Goal: Task Accomplishment & Management: Use online tool/utility

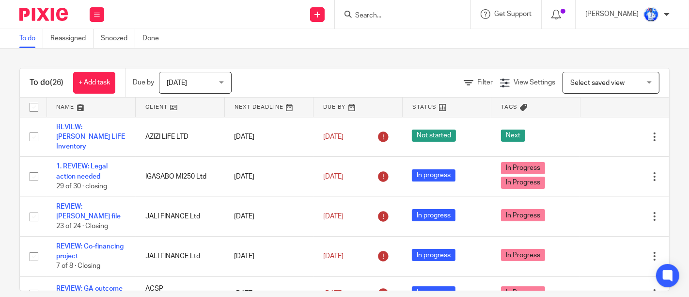
scroll to position [846, 0]
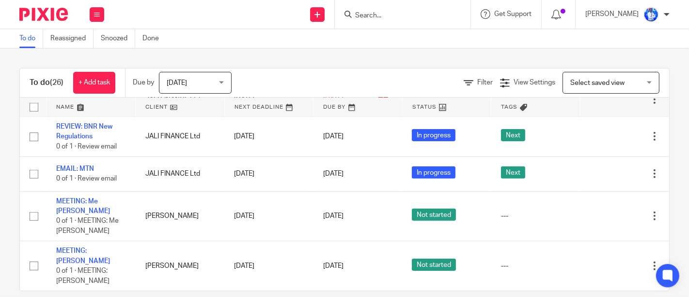
click at [253, 52] on div "To do (26) + Add task Due by [DATE] [DATE] [DATE] [DATE] This week Next week Th…" at bounding box center [344, 172] width 689 height 248
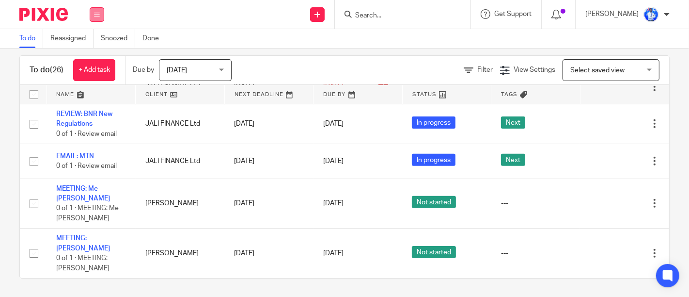
click at [98, 13] on icon at bounding box center [97, 15] width 6 height 6
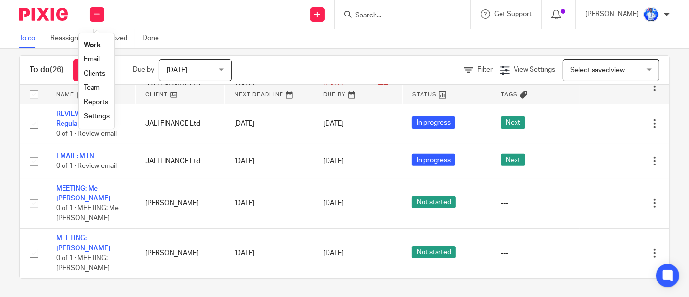
click at [94, 61] on link "Email" at bounding box center [92, 59] width 16 height 7
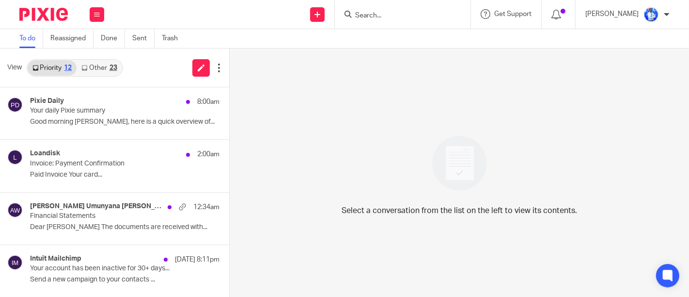
click at [104, 73] on link "Other 23" at bounding box center [99, 68] width 45 height 16
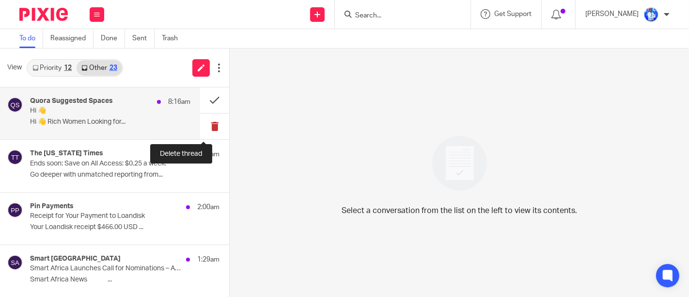
click at [204, 126] on button at bounding box center [214, 126] width 29 height 26
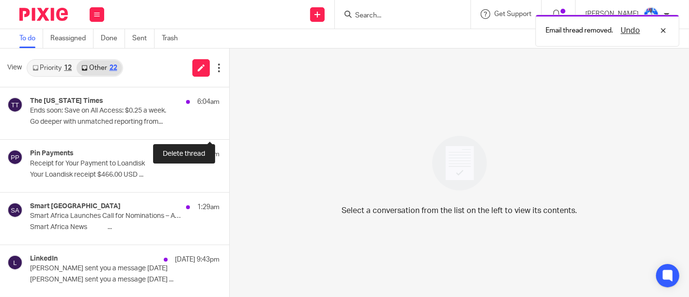
click at [229, 126] on button at bounding box center [233, 126] width 8 height 26
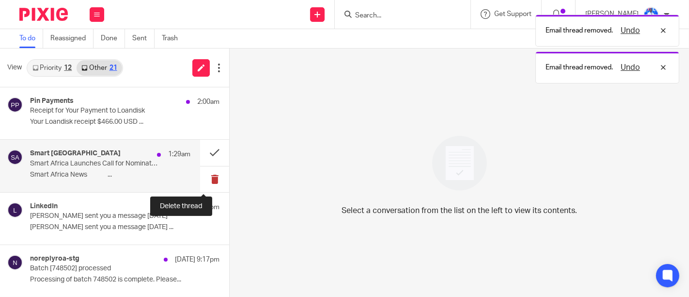
click at [204, 177] on button at bounding box center [214, 179] width 29 height 26
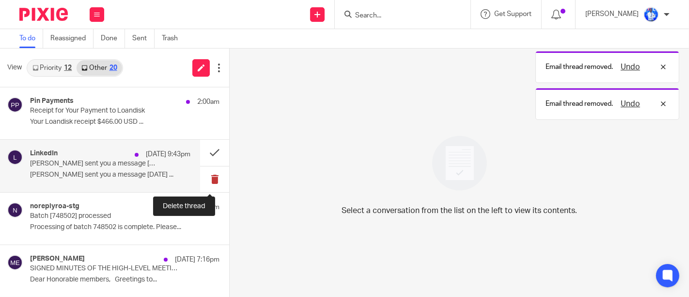
click at [204, 170] on button at bounding box center [214, 179] width 29 height 26
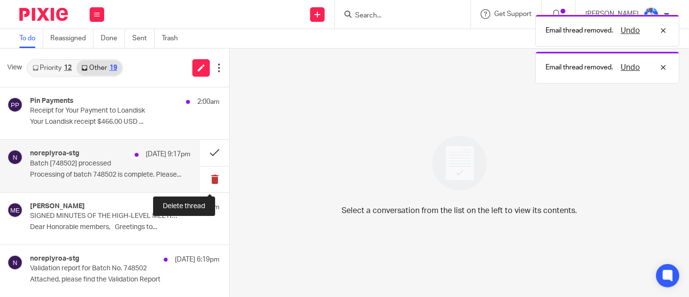
click at [204, 176] on button at bounding box center [214, 179] width 29 height 26
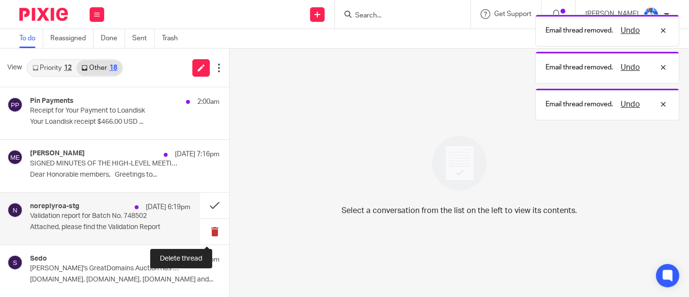
click at [200, 226] on button at bounding box center [214, 232] width 29 height 26
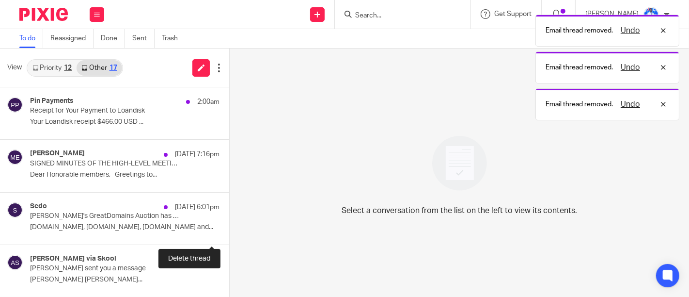
click at [229, 226] on button at bounding box center [233, 232] width 8 height 26
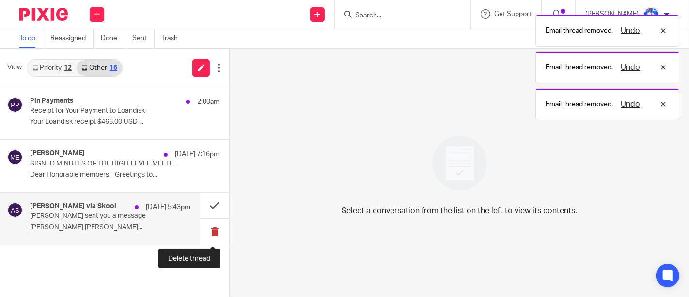
click at [217, 236] on button at bounding box center [214, 232] width 29 height 26
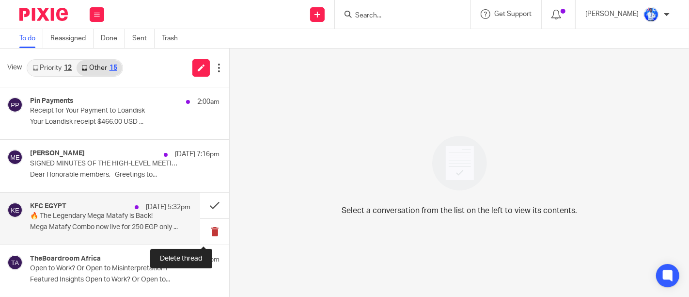
click at [207, 230] on button at bounding box center [214, 232] width 29 height 26
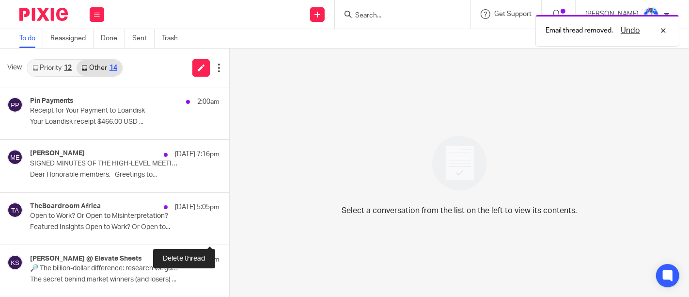
click at [229, 230] on button at bounding box center [233, 232] width 8 height 26
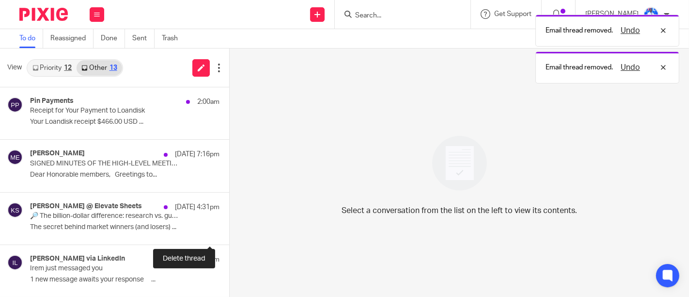
click at [229, 230] on button at bounding box center [233, 232] width 8 height 26
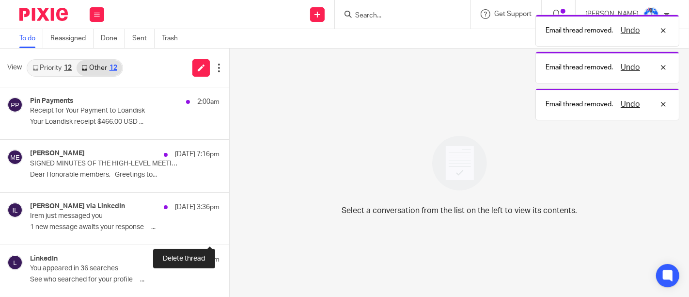
click at [229, 230] on button at bounding box center [233, 232] width 8 height 26
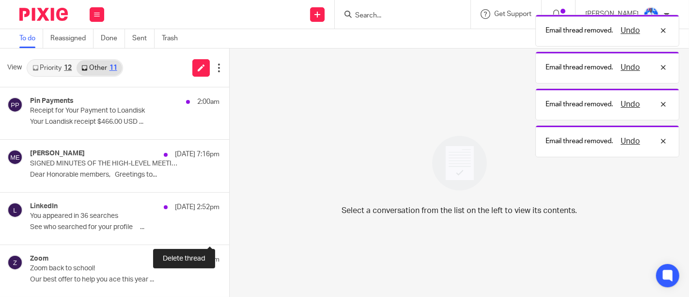
click at [229, 230] on button at bounding box center [233, 232] width 8 height 26
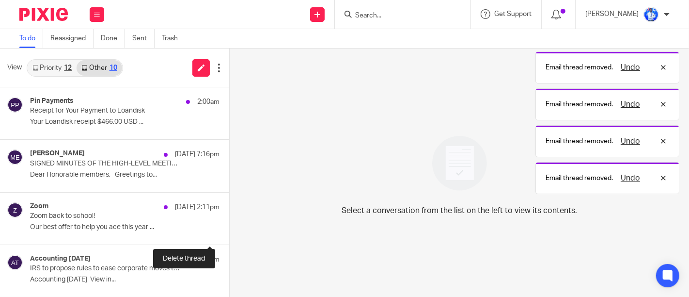
click at [229, 230] on button at bounding box center [233, 232] width 8 height 26
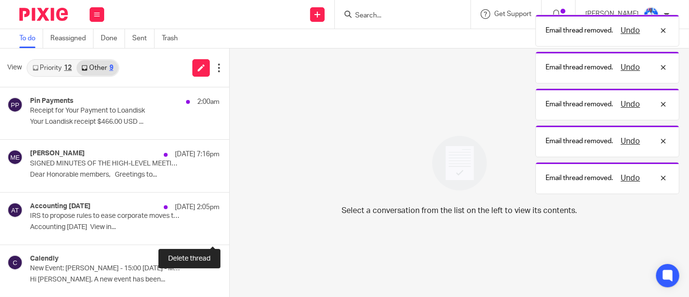
click at [229, 230] on button at bounding box center [233, 232] width 8 height 26
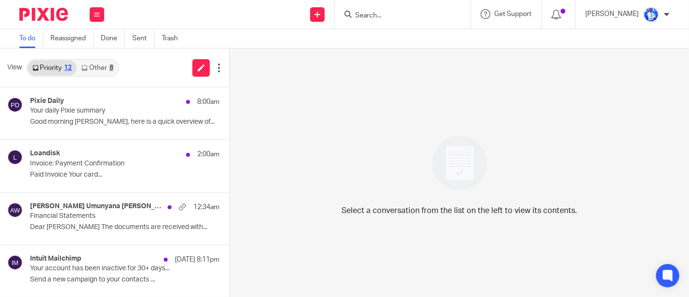
click at [116, 70] on link "Other 8" at bounding box center [97, 68] width 41 height 16
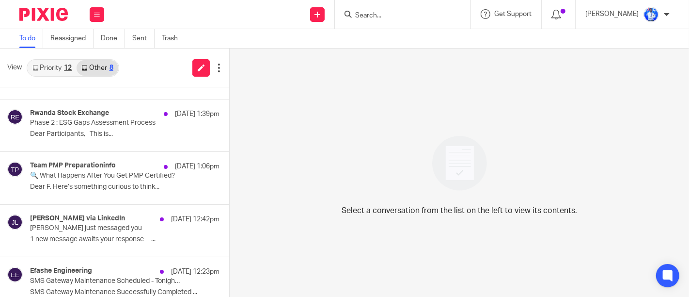
scroll to position [156, 0]
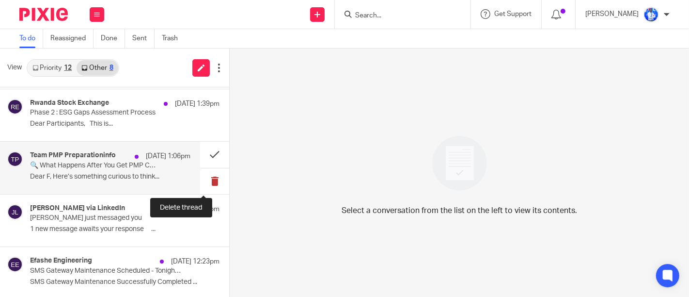
click at [206, 180] on button at bounding box center [214, 181] width 29 height 26
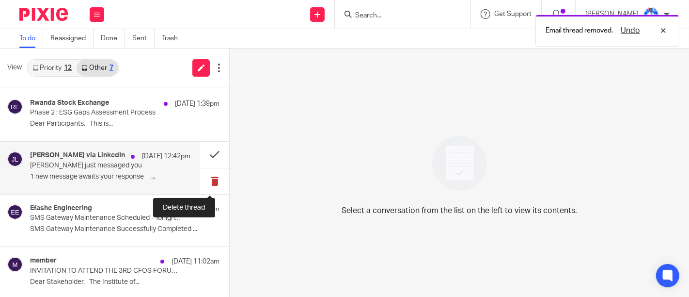
click at [206, 179] on button at bounding box center [214, 181] width 29 height 26
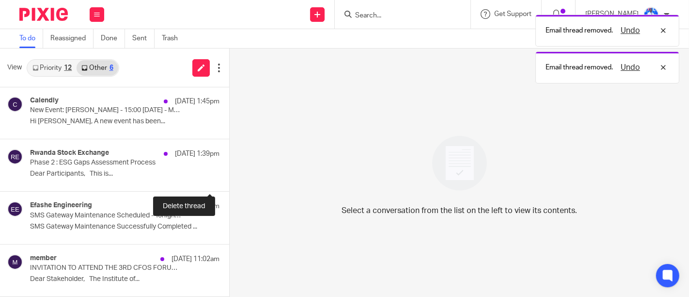
scroll to position [105, 0]
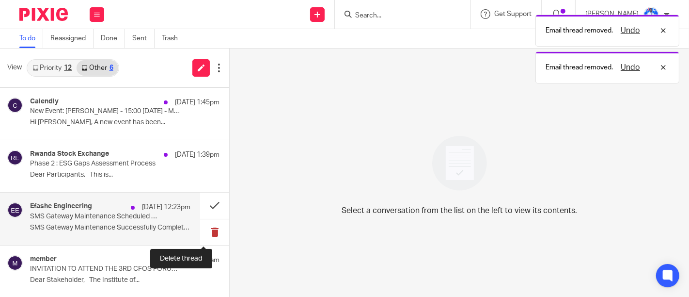
click at [202, 232] on button at bounding box center [214, 232] width 29 height 26
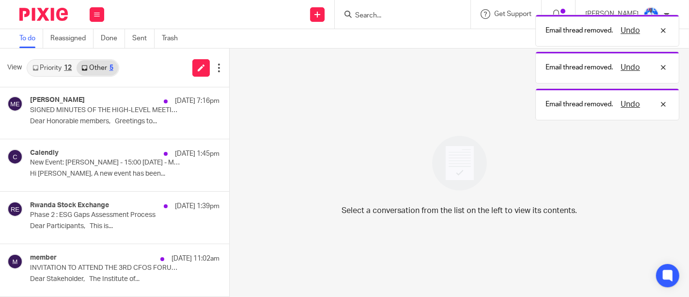
scroll to position [52, 0]
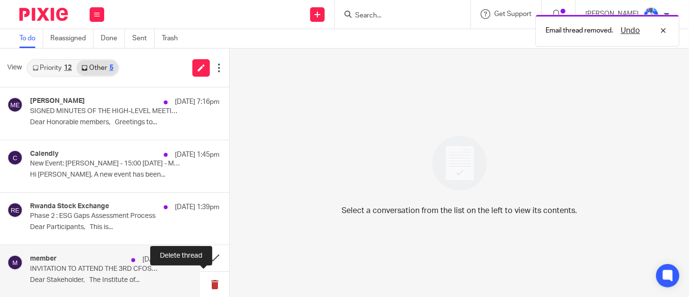
click at [204, 284] on button at bounding box center [214, 284] width 29 height 26
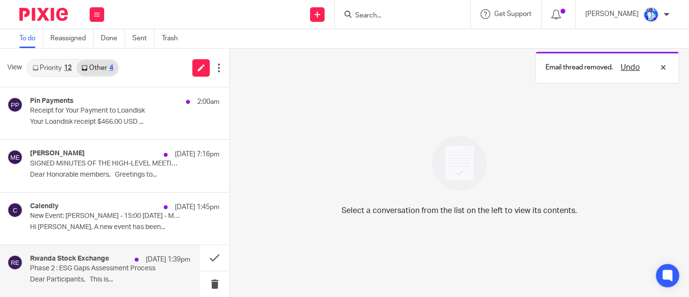
click at [155, 272] on div "Rwanda Stock Exchange 21 Aug 1:39pm Phase 2 : ESG Gaps Assessment Process Dear …" at bounding box center [110, 270] width 160 height 32
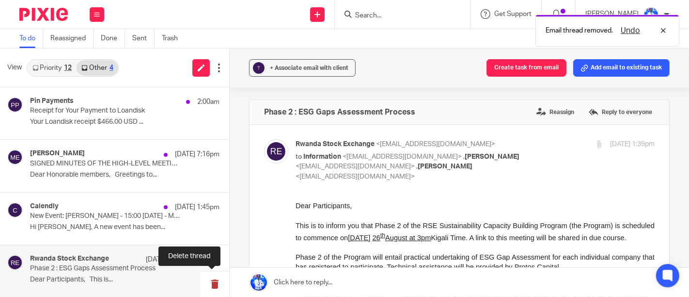
click at [210, 288] on button at bounding box center [214, 284] width 29 height 26
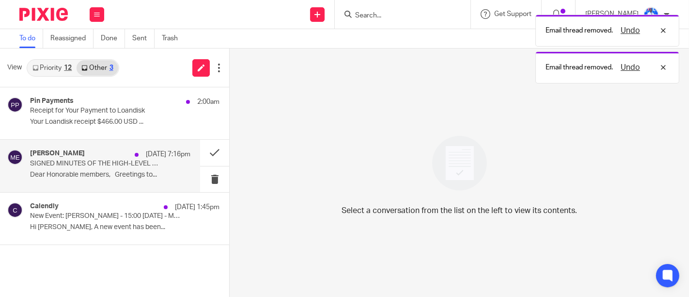
click at [87, 162] on p "SIGNED MINUTES OF THE HIGH-LEVEL MEETING ON EFFICIENT LOAN RECOVERY" at bounding box center [94, 163] width 128 height 8
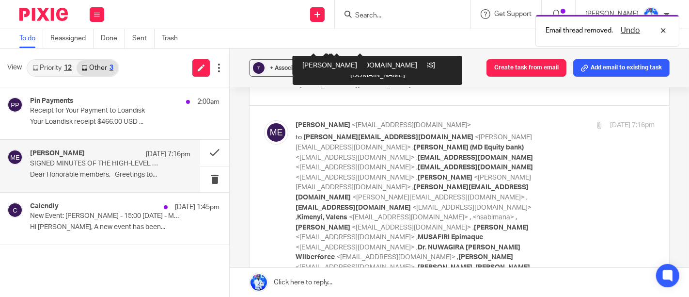
scroll to position [409, 0]
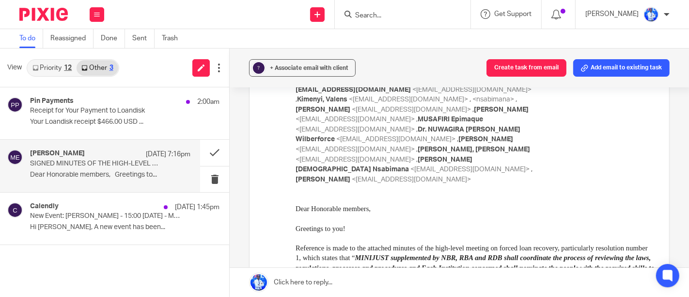
click at [96, 254] on div "Pin Payments 2:00am Receipt for Your Payment to Loandisk Your Loandisk receipt …" at bounding box center [114, 191] width 229 height 209
click at [216, 161] on button at bounding box center [214, 153] width 29 height 26
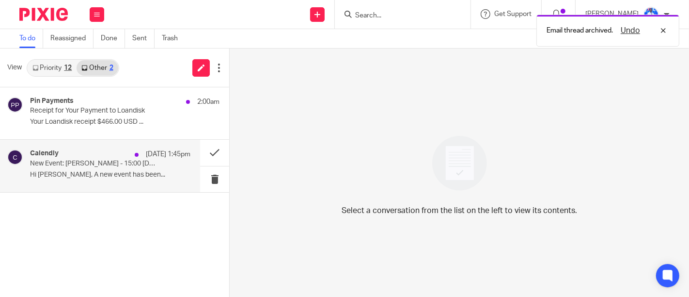
click at [140, 188] on div "Calendly 21 Aug 1:45pm New Event: Ahmed - 15:00 Mon, 25 Aug 2025 - Meeting with…" at bounding box center [100, 166] width 200 height 52
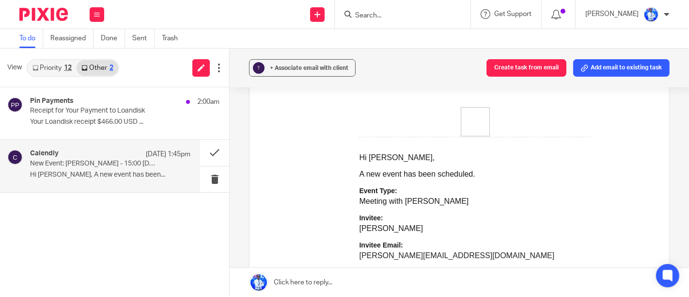
scroll to position [0, 0]
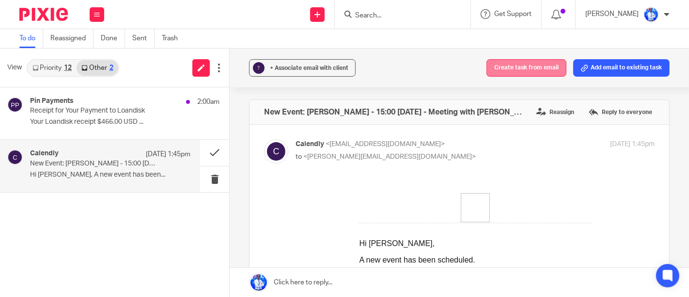
click at [501, 68] on button "Create task from email" at bounding box center [527, 67] width 80 height 17
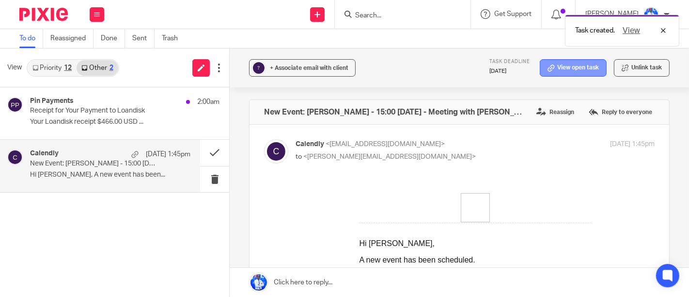
click at [559, 72] on link "View open task" at bounding box center [573, 67] width 67 height 17
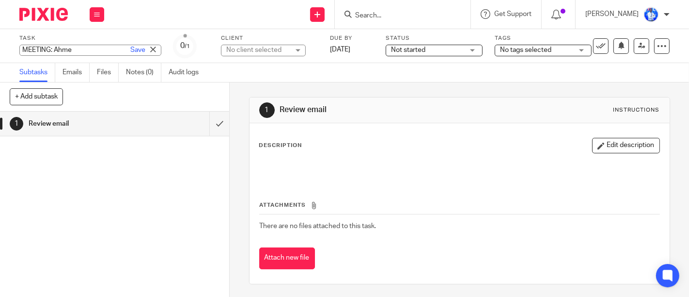
type input "MEETING: [PERSON_NAME]"
click at [218, 52] on div "Task MEETING: [PERSON_NAME] Save New Event: [PERSON_NAME] - 15:00 [DATE] - Meet…" at bounding box center [290, 45] width 542 height 23
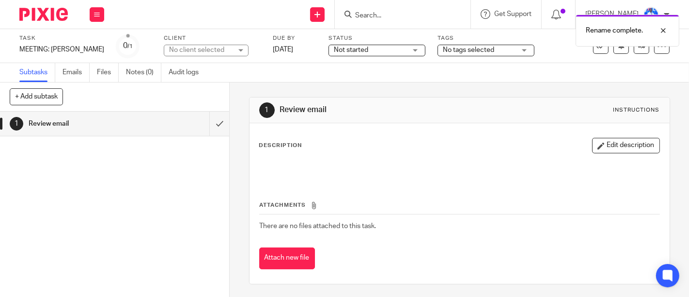
click at [180, 47] on div "No client selected" at bounding box center [200, 50] width 63 height 10
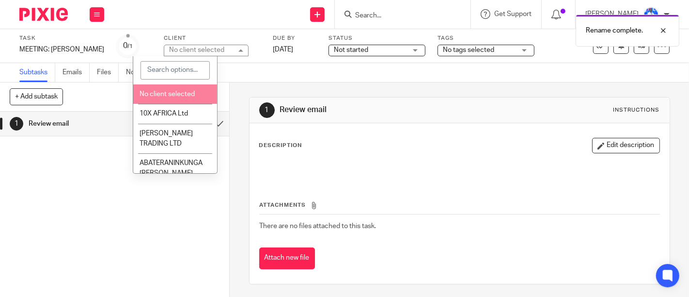
click at [177, 64] on input "search" at bounding box center [175, 70] width 69 height 18
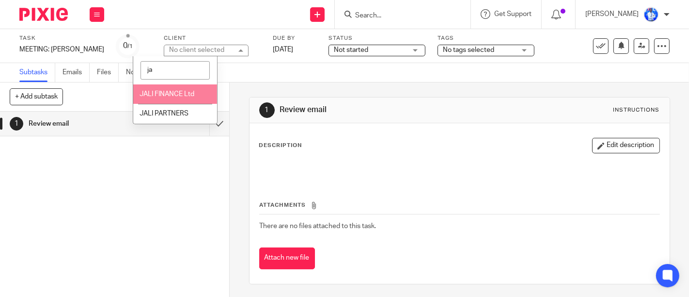
type input "ja"
click at [183, 93] on span "JALI FINANCE Ltd" at bounding box center [167, 94] width 55 height 7
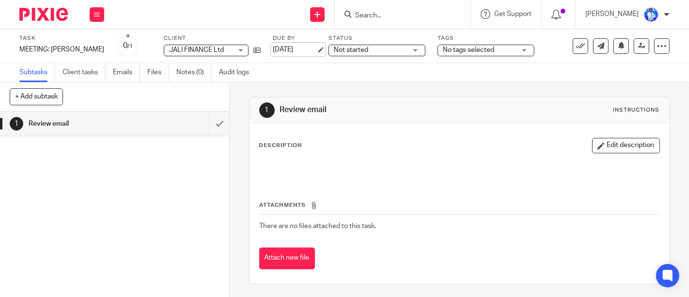
click at [273, 49] on link "[DATE]" at bounding box center [295, 50] width 44 height 10
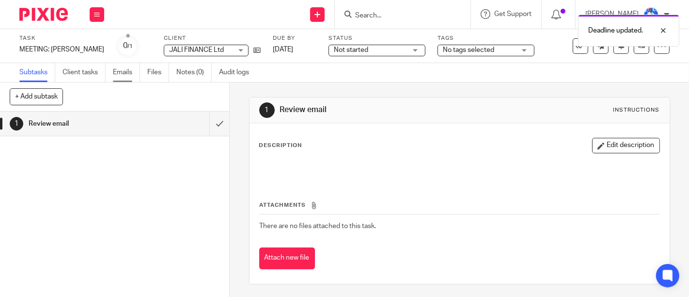
click at [127, 70] on link "Emails" at bounding box center [126, 72] width 27 height 19
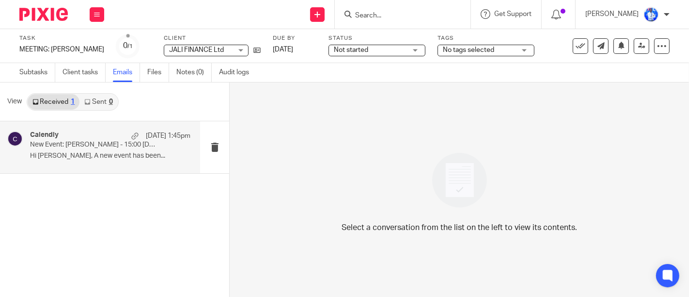
click at [120, 155] on p "Hi [PERSON_NAME], A new event has been..." at bounding box center [110, 156] width 160 height 8
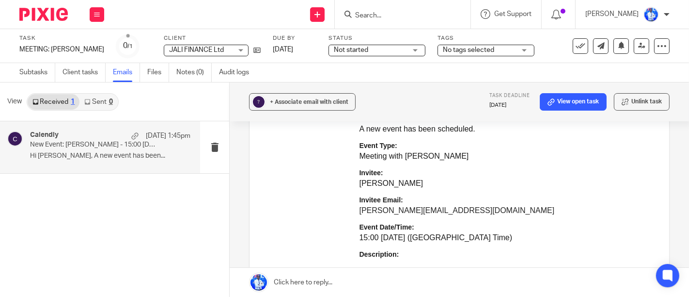
scroll to position [165, 0]
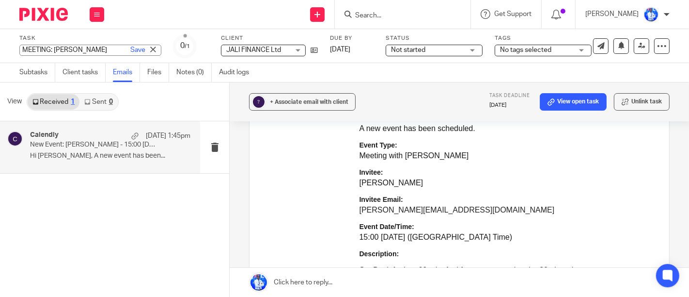
click at [69, 47] on div "MEETING: Ahmed Save MEETING: Ahmed" at bounding box center [90, 50] width 142 height 11
click at [73, 49] on input "MEETING: Ahmed" at bounding box center [90, 50] width 142 height 11
click at [78, 50] on input "MEETING: Ahmed" at bounding box center [90, 50] width 142 height 11
type input "MEETING: Ahmed || United Leasing"
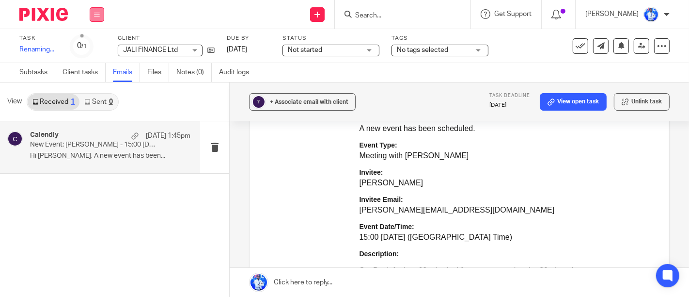
click at [97, 9] on button at bounding box center [97, 14] width 15 height 15
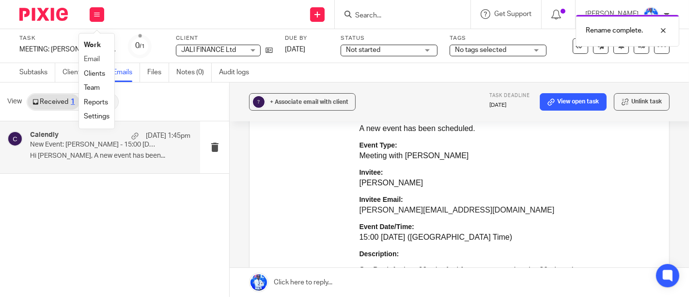
click at [91, 53] on li "Email" at bounding box center [97, 59] width 26 height 14
click at [92, 57] on link "Email" at bounding box center [92, 59] width 16 height 7
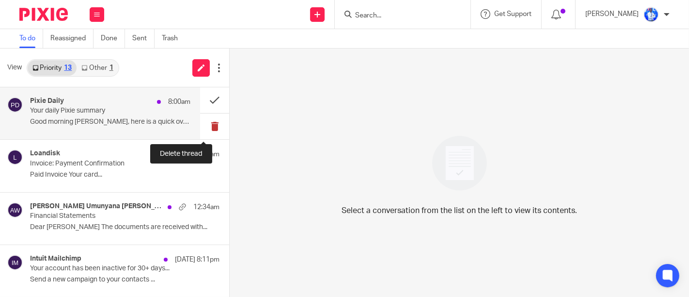
click at [207, 122] on button at bounding box center [214, 126] width 29 height 26
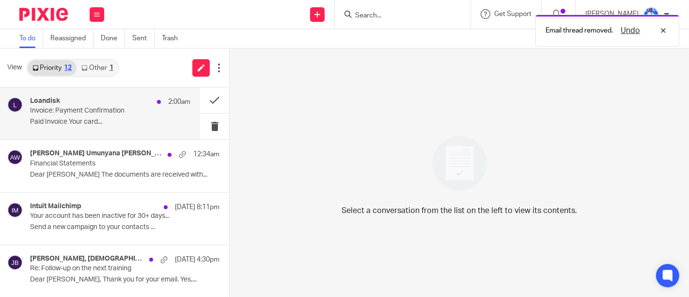
click at [163, 112] on div "Loandisk 2:00am Invoice: Payment Confirmation Paid Invoice Your card..." at bounding box center [110, 113] width 160 height 32
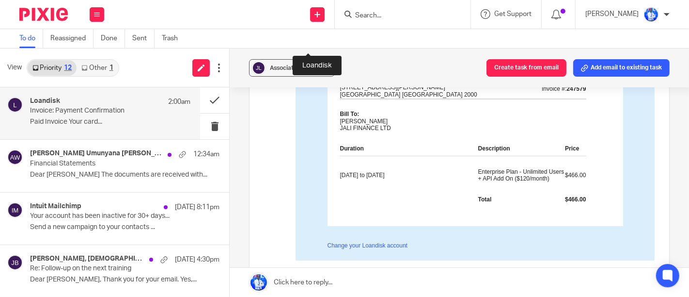
scroll to position [251, 0]
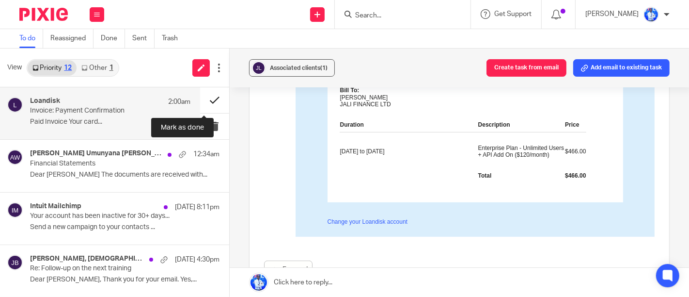
click at [200, 103] on button at bounding box center [214, 100] width 29 height 26
click at [104, 68] on link "Other 1" at bounding box center [97, 68] width 41 height 16
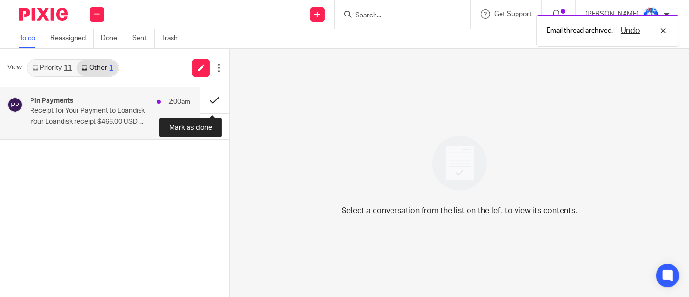
click at [216, 106] on button at bounding box center [214, 100] width 29 height 26
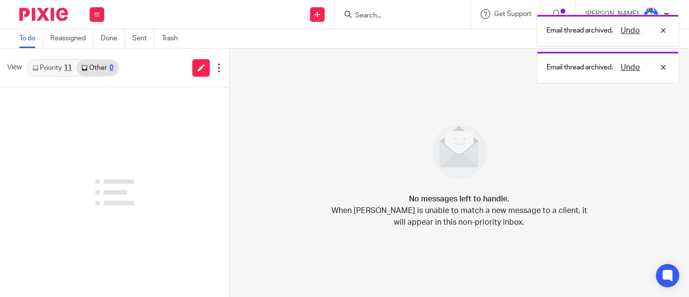
click at [59, 65] on link "Priority 11" at bounding box center [52, 68] width 49 height 16
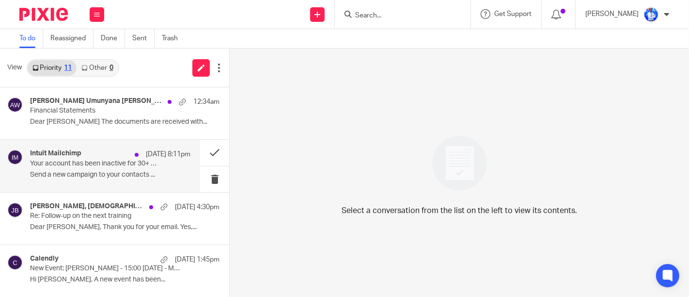
click at [144, 161] on p "Your account has been inactive for 30+ days..." at bounding box center [94, 163] width 128 height 8
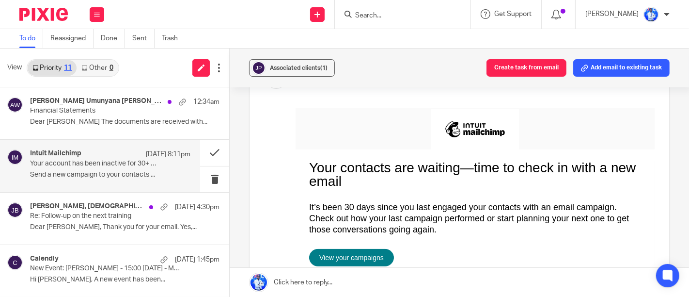
scroll to position [83, 0]
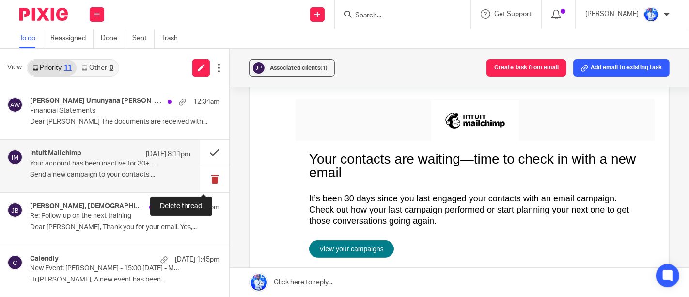
click at [208, 174] on button at bounding box center [214, 179] width 29 height 26
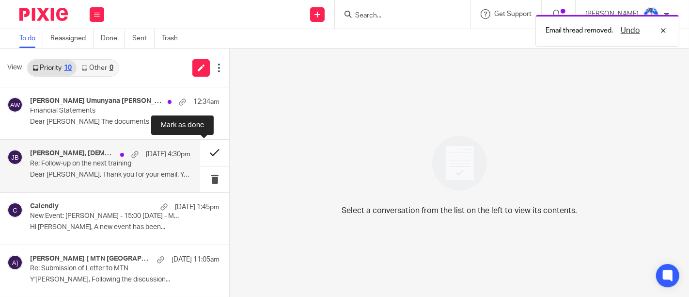
click at [207, 157] on button at bounding box center [214, 153] width 29 height 26
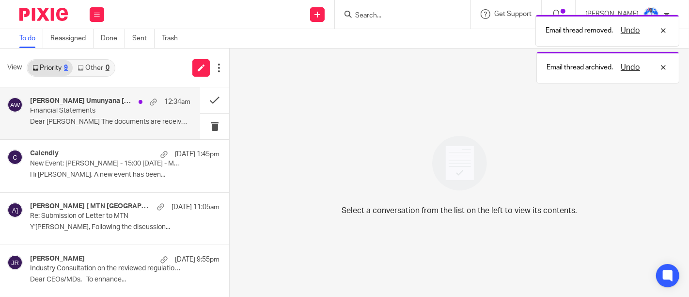
click at [146, 116] on div "Nadine Umunyana Manzi, Andrew Omondi Wamira 12:34am Financial Statements Dear A…" at bounding box center [110, 113] width 160 height 32
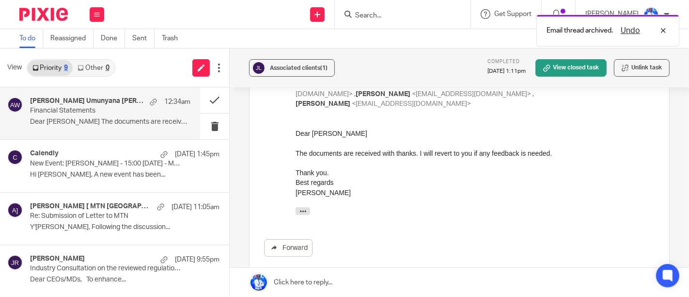
scroll to position [165, 0]
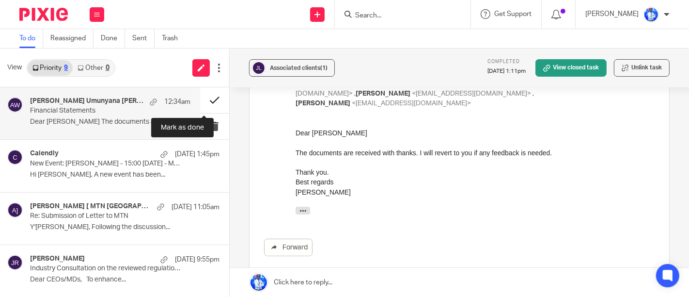
click at [209, 100] on button at bounding box center [214, 100] width 29 height 26
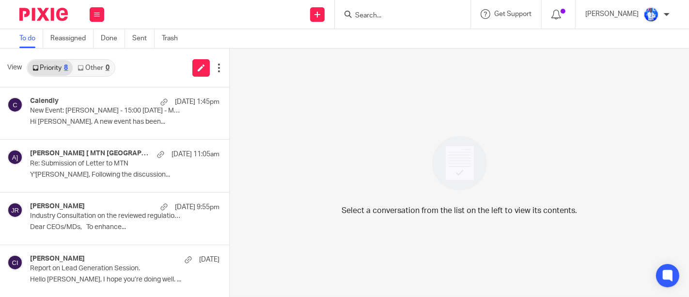
click at [262, 79] on div "Select a conversation from the list on the left to view its contents." at bounding box center [459, 172] width 459 height 248
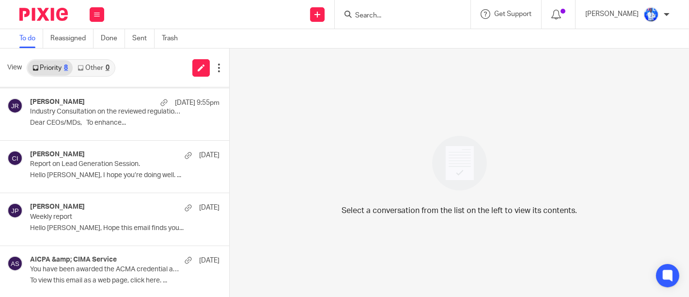
scroll to position [0, 0]
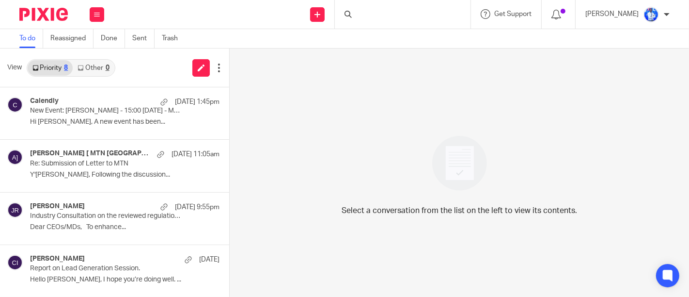
scroll to position [209, 0]
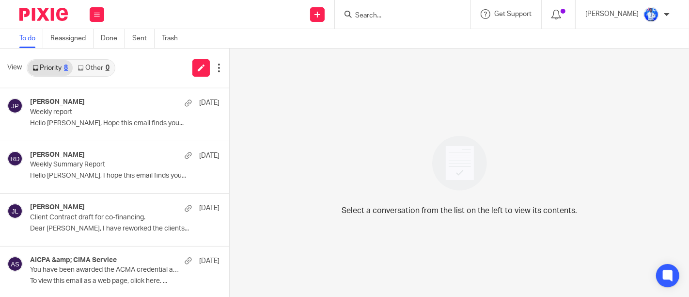
click at [516, 207] on p "Select a conversation from the list on the left to view its contents." at bounding box center [460, 211] width 236 height 12
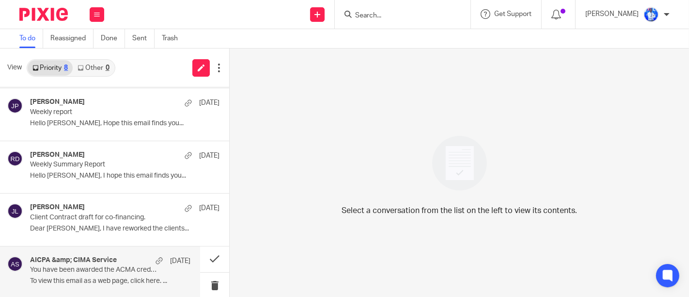
click at [127, 256] on div "AICPA &amp; CIMA Service 12 Jul" at bounding box center [110, 261] width 160 height 10
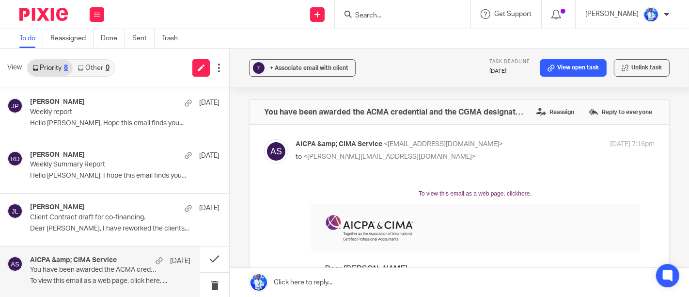
scroll to position [0, 0]
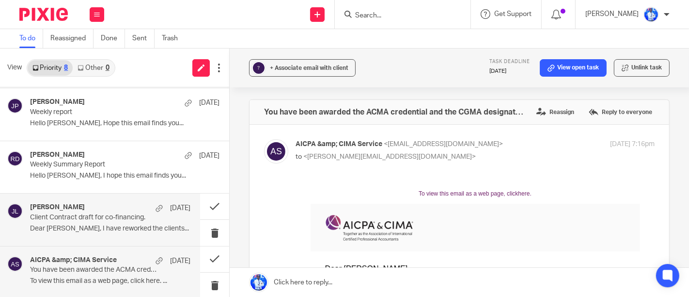
click at [130, 211] on div "Frank Mugisha 4 Aug" at bounding box center [110, 208] width 160 height 10
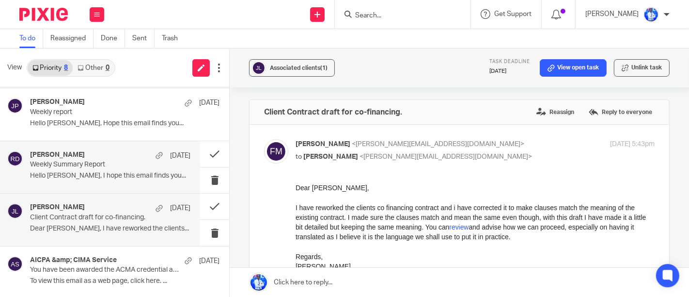
click at [136, 145] on div "Rosine Dukuze 18 Aug Weekly Summary Report Hello Cedric, I hope this email find…" at bounding box center [100, 167] width 200 height 52
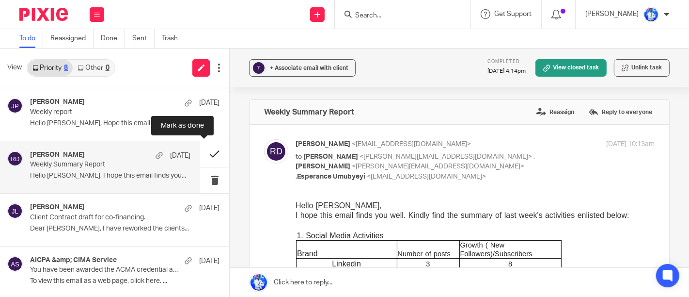
click at [204, 152] on button at bounding box center [214, 154] width 29 height 26
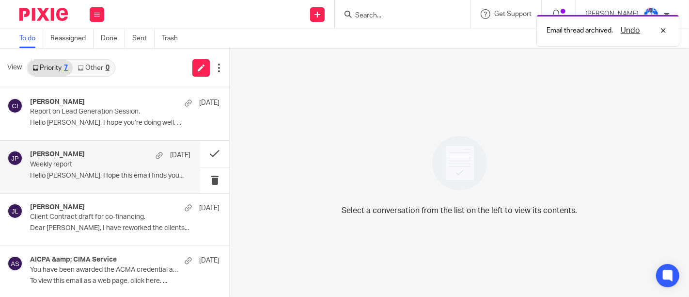
click at [162, 164] on div "Jolie Vivine Simbi 18 Aug Weekly report Hello Cedric, Hope this email finds you…" at bounding box center [110, 166] width 160 height 32
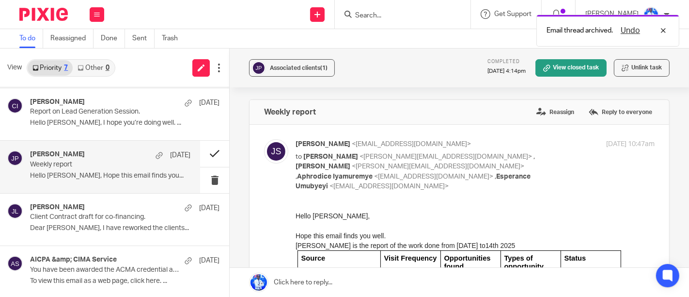
scroll to position [0, 0]
click at [205, 153] on button at bounding box center [214, 154] width 29 height 26
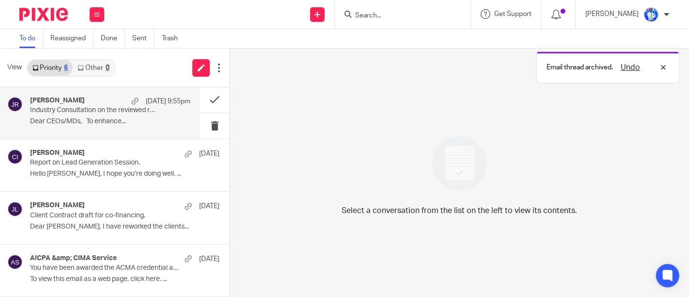
scroll to position [105, 0]
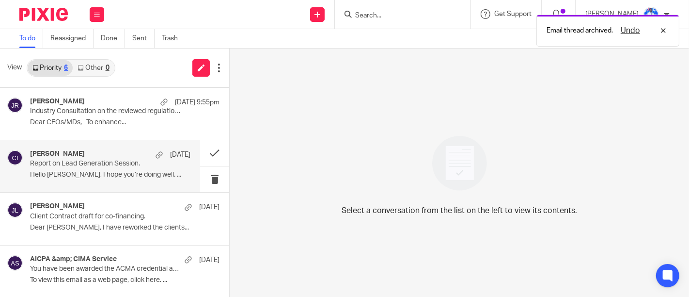
click at [134, 154] on div "Cedric Irambona 18 Aug" at bounding box center [110, 155] width 160 height 10
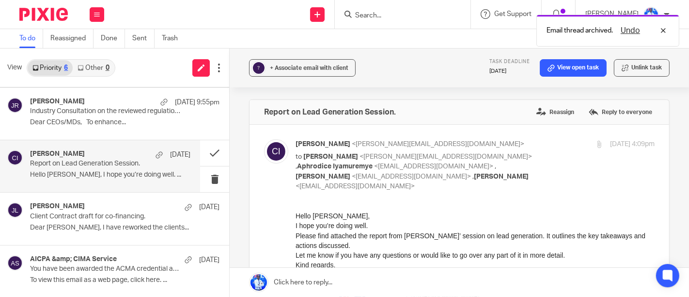
scroll to position [0, 0]
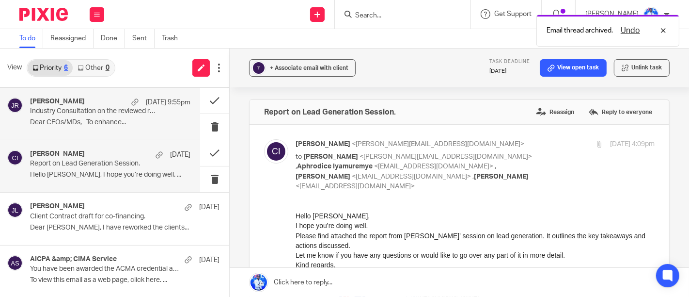
click at [141, 122] on p "Dear CEOs/MDs, To enhance..." at bounding box center [110, 122] width 160 height 8
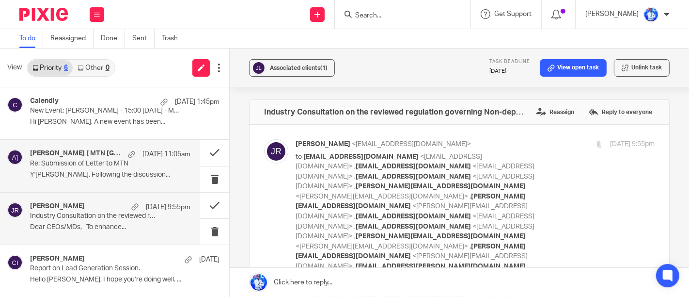
click at [136, 172] on p "Y'ello Felix, Following the discussion..." at bounding box center [110, 175] width 160 height 8
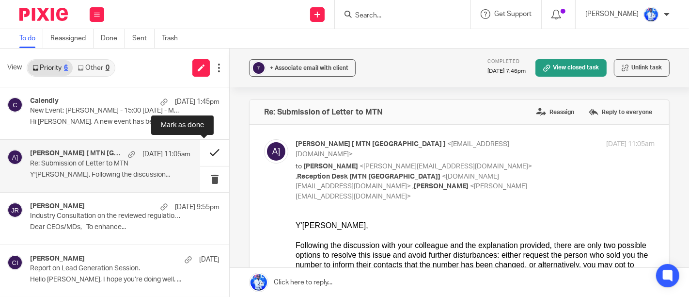
click at [207, 151] on button at bounding box center [214, 153] width 29 height 26
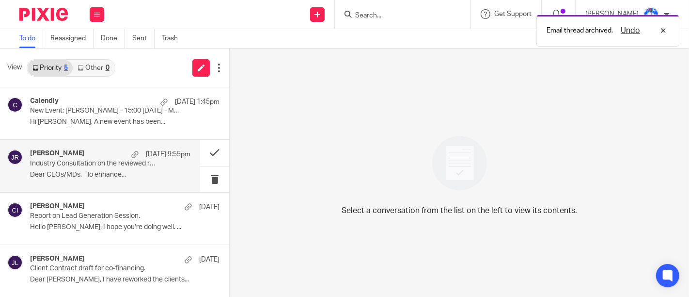
click at [150, 158] on p "20 Aug 9:55pm" at bounding box center [168, 154] width 45 height 10
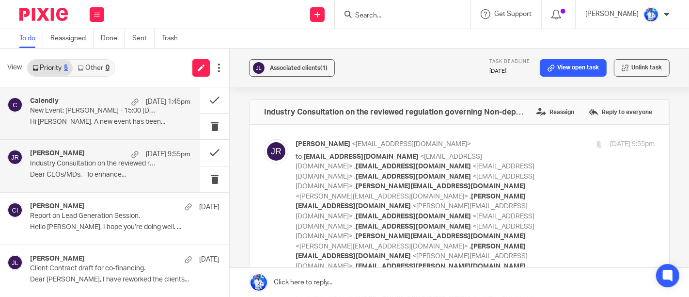
click at [151, 116] on div "Calendly 21 Aug 1:45pm New Event: Ahmed - 15:00 Mon, 25 Aug 2025 - Meeting with…" at bounding box center [110, 113] width 160 height 32
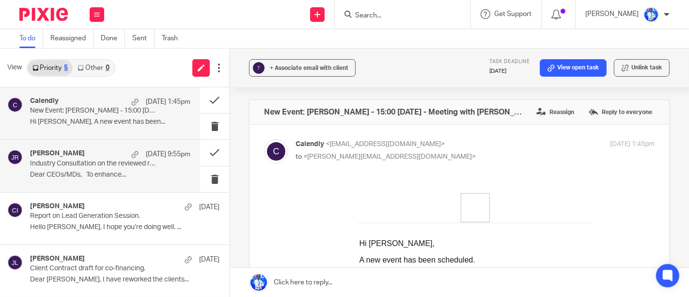
scroll to position [52, 0]
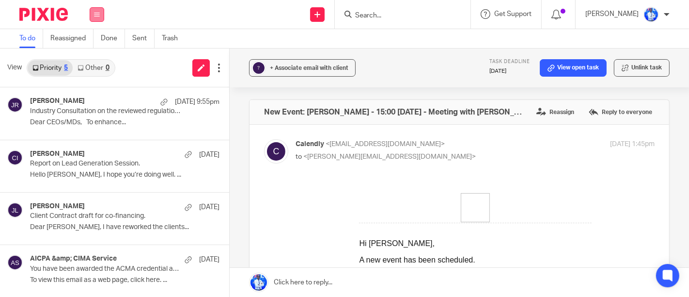
click at [95, 12] on icon at bounding box center [97, 15] width 6 height 6
click at [96, 44] on link "Work" at bounding box center [92, 45] width 16 height 7
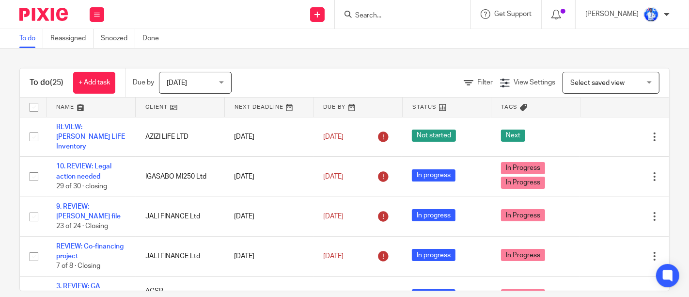
click at [348, 51] on div "To do (25) + Add task Due by [DATE] [DATE] [DATE] [DATE] This week Next week Th…" at bounding box center [344, 172] width 689 height 248
click at [261, 57] on div "To do (25) + Add task Due by [DATE] [DATE] [DATE] [DATE] This week Next week Th…" at bounding box center [344, 172] width 689 height 248
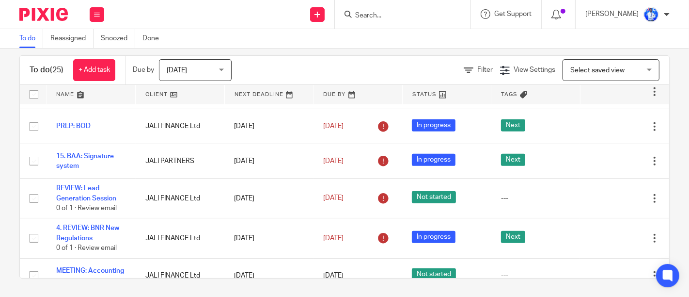
scroll to position [824, 0]
